Goal: Information Seeking & Learning: Learn about a topic

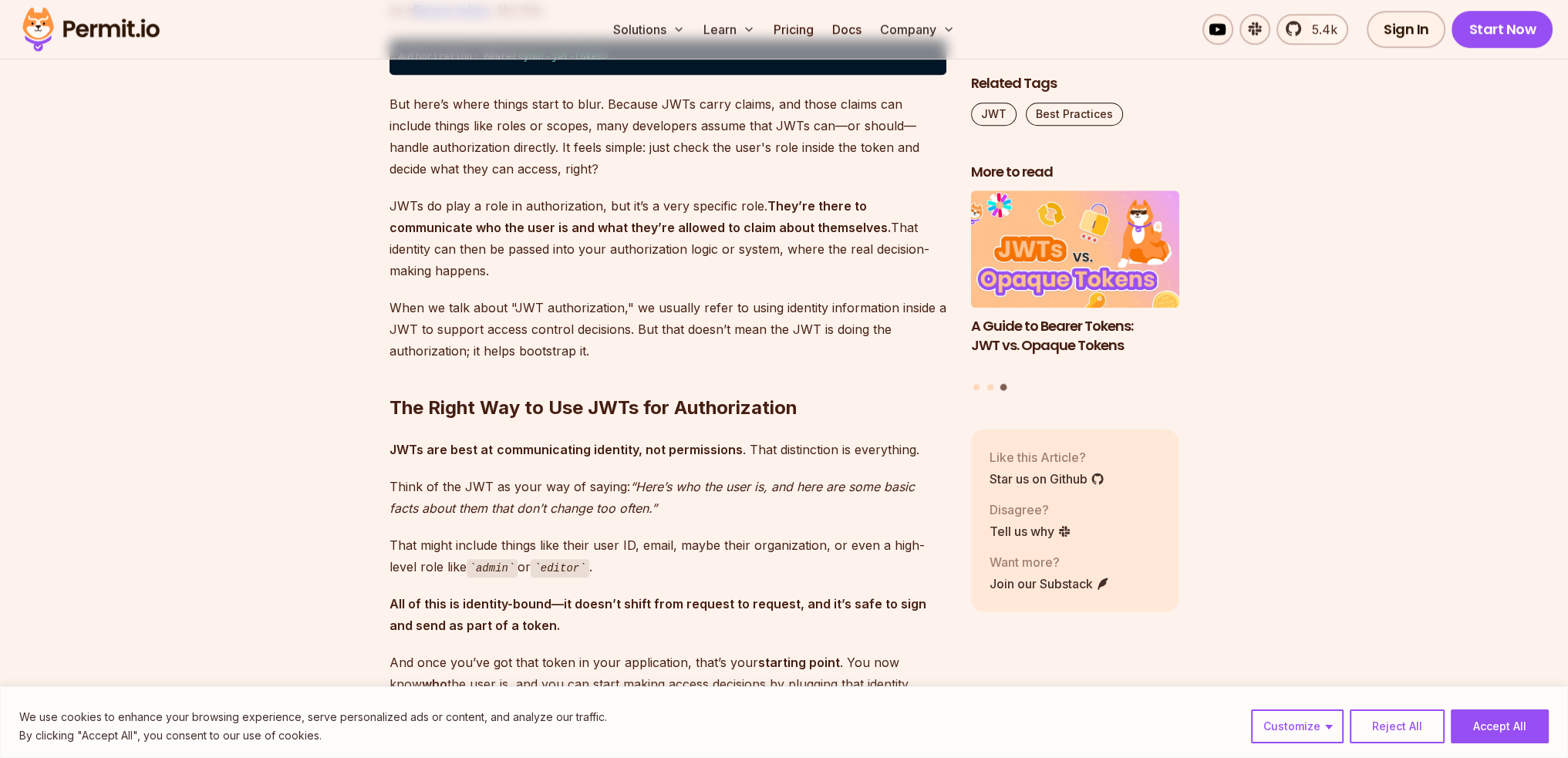
scroll to position [1852, 0]
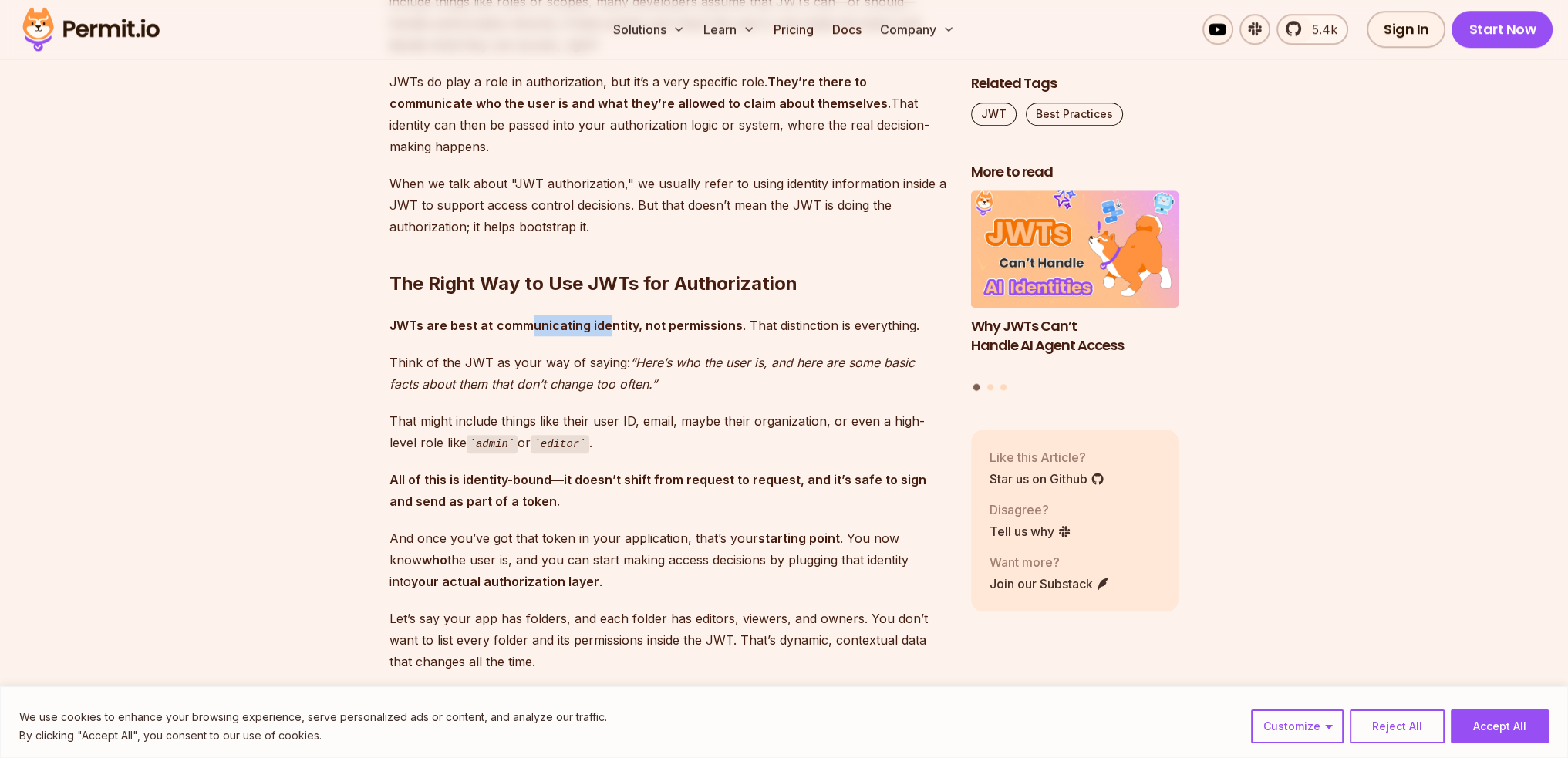
drag, startPoint x: 583, startPoint y: 299, endPoint x: 608, endPoint y: 300, distance: 25.0
click at [608, 318] on strong "communicating identity, not permissions" at bounding box center [619, 326] width 246 height 15
click at [611, 318] on strong "communicating identity, not permissions" at bounding box center [619, 326] width 246 height 15
click at [508, 410] on p "That might include things like their user ID, email, maybe their organization, …" at bounding box center [668, 432] width 557 height 44
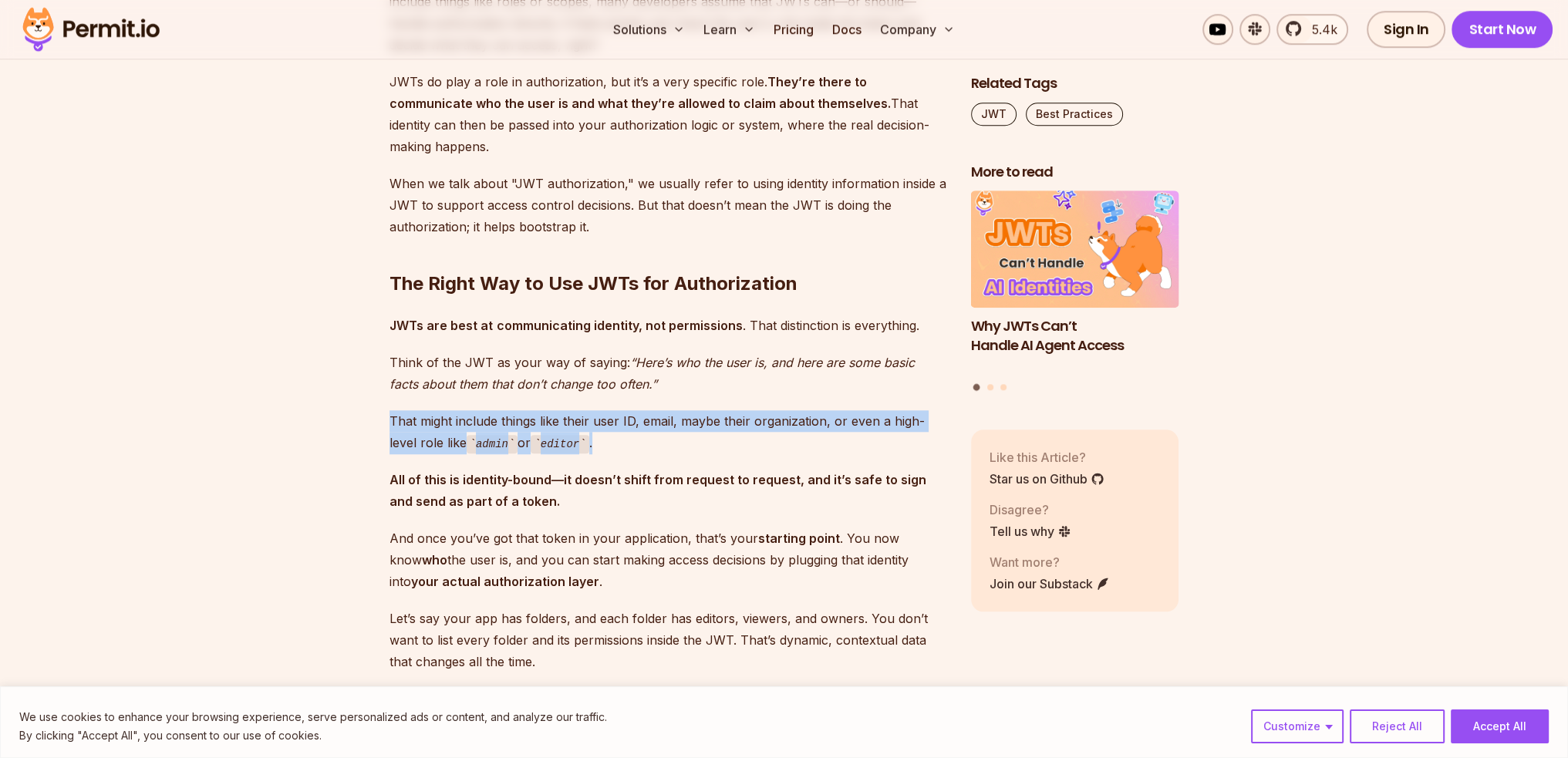
click at [508, 410] on p "That might include things like their user ID, email, maybe their organization, …" at bounding box center [668, 432] width 557 height 44
click at [660, 410] on p "That might include things like their user ID, email, maybe their organization, …" at bounding box center [668, 432] width 557 height 44
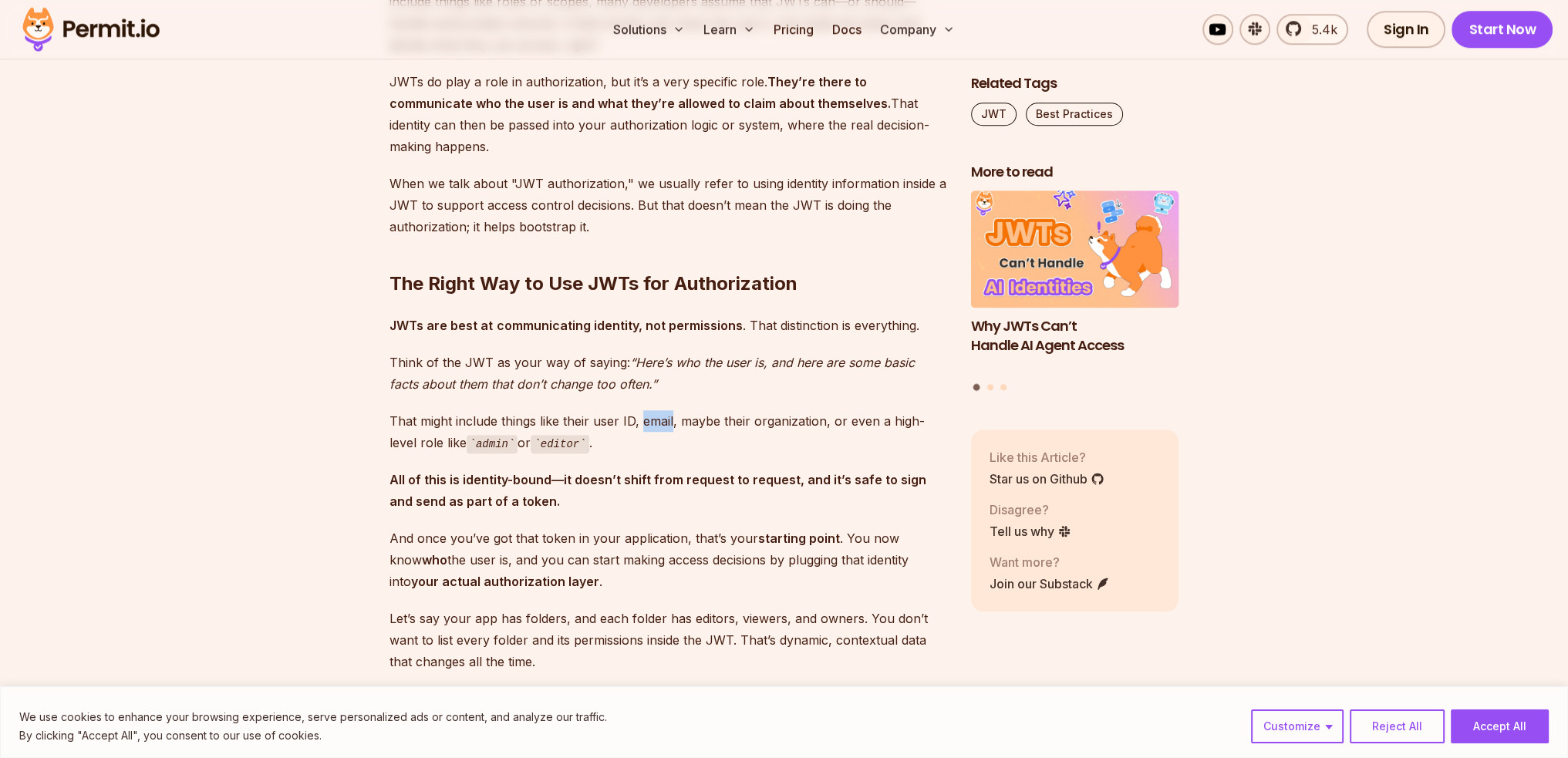
click at [660, 410] on p "That might include things like their user ID, email, maybe their organization, …" at bounding box center [668, 432] width 557 height 44
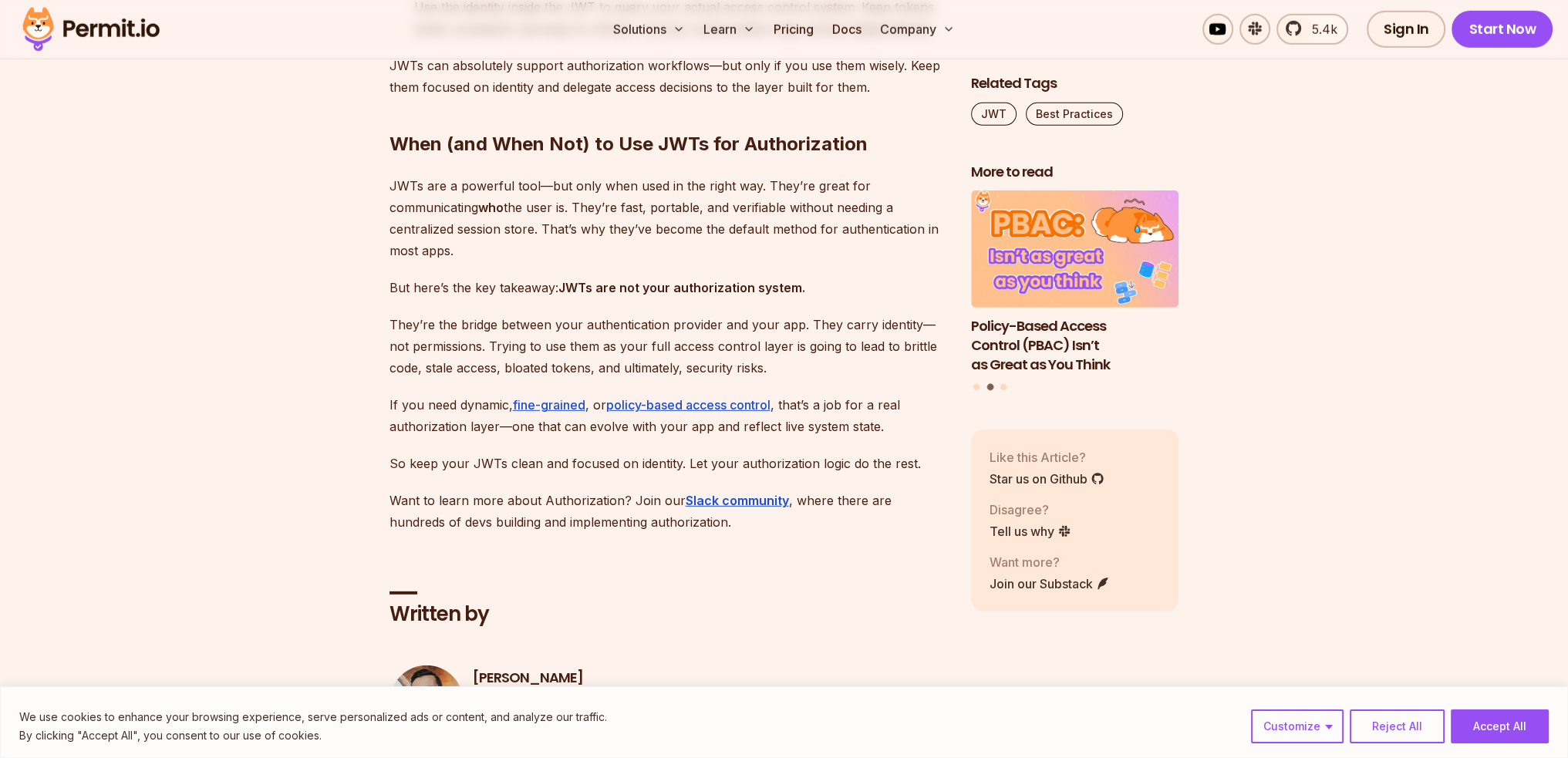
scroll to position [6017, 0]
